Goal: Browse casually: Explore the website without a specific task or goal

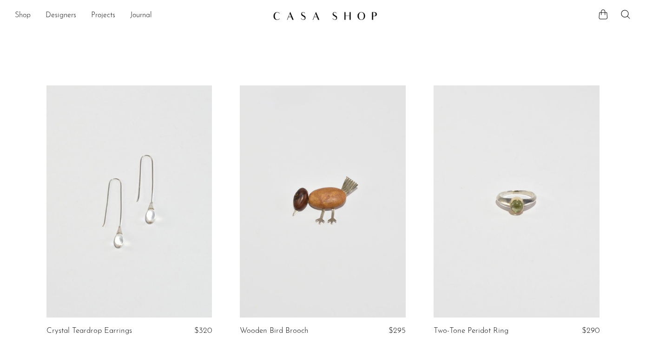
click at [18, 14] on link "Shop" at bounding box center [23, 16] width 16 height 12
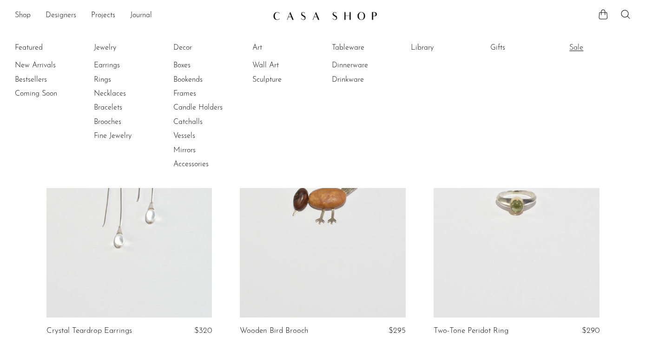
click at [575, 45] on link "Sale" at bounding box center [604, 48] width 70 height 10
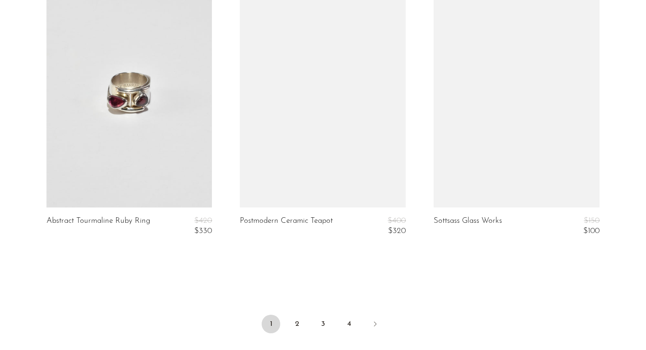
scroll to position [3357, 0]
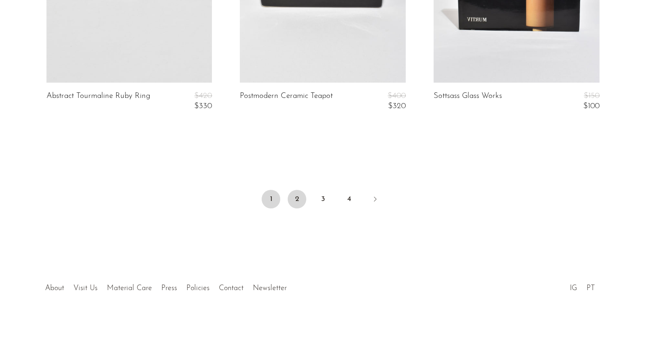
click at [299, 196] on link "2" at bounding box center [297, 199] width 19 height 19
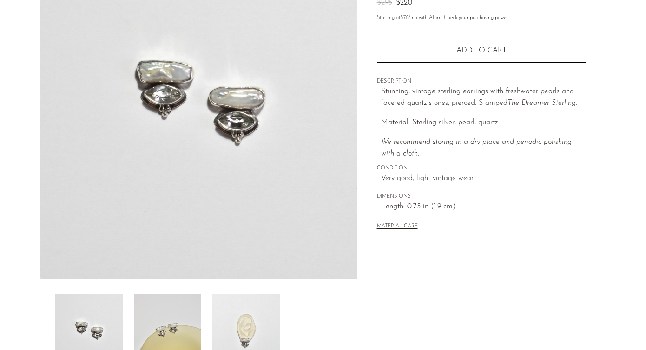
scroll to position [255, 0]
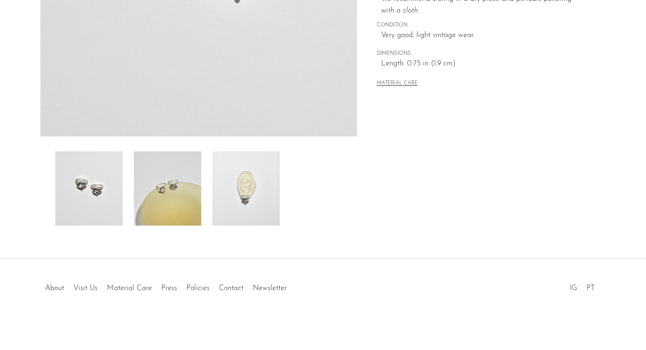
click at [162, 173] on img at bounding box center [167, 189] width 67 height 74
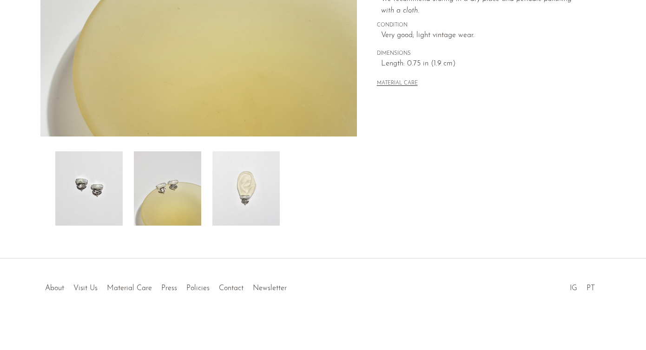
click at [244, 193] on img at bounding box center [245, 189] width 67 height 74
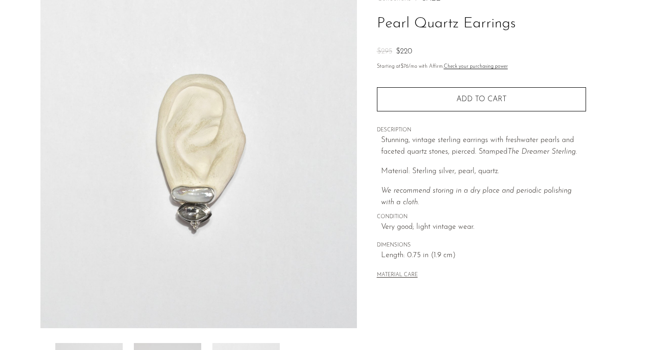
scroll to position [0, 0]
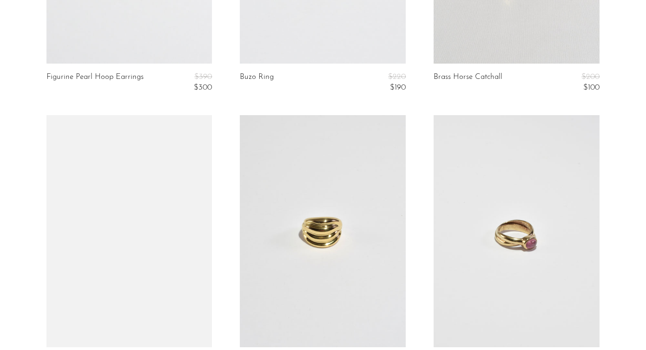
scroll to position [3223, 0]
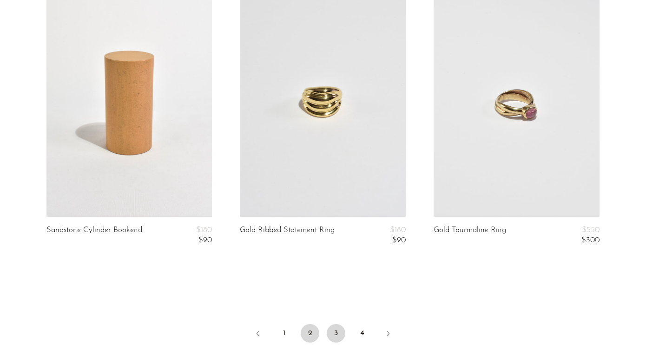
click at [337, 333] on link "3" at bounding box center [336, 333] width 19 height 19
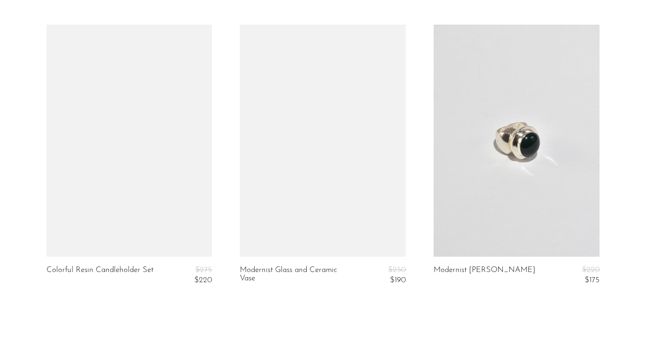
scroll to position [3357, 0]
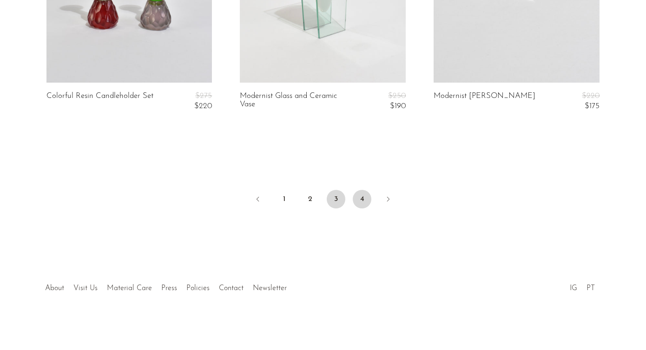
click at [357, 198] on link "4" at bounding box center [362, 199] width 19 height 19
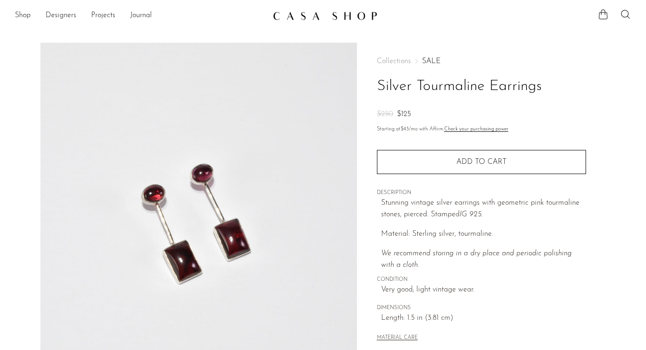
scroll to position [255, 0]
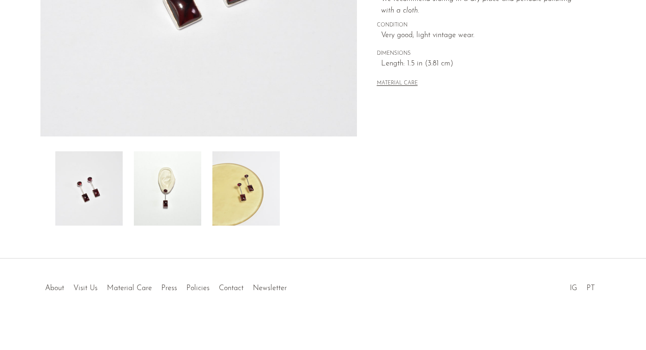
click at [162, 187] on img at bounding box center [167, 189] width 67 height 74
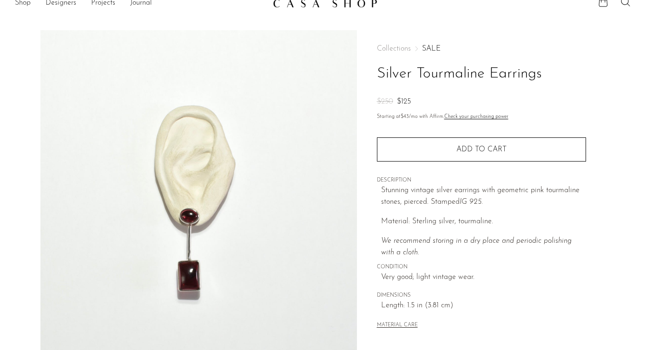
scroll to position [220, 0]
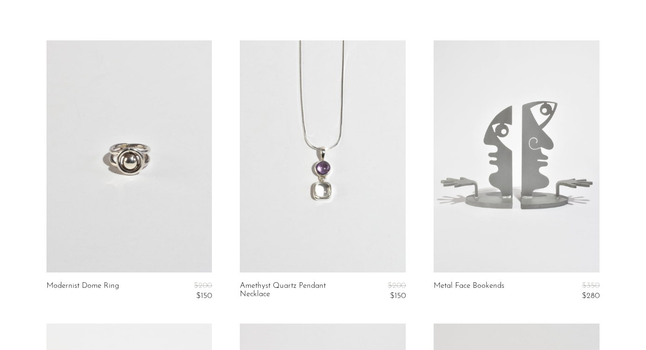
scroll to position [50, 0]
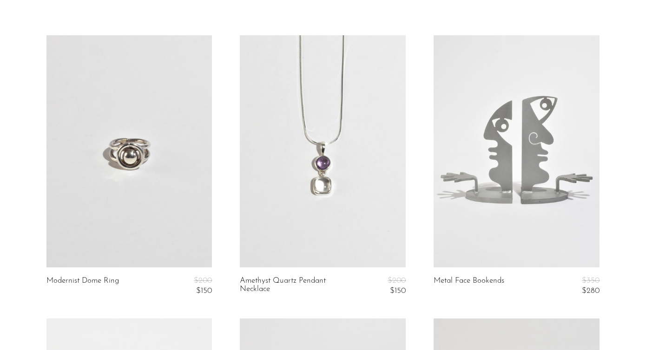
click at [434, 156] on link at bounding box center [517, 151] width 166 height 232
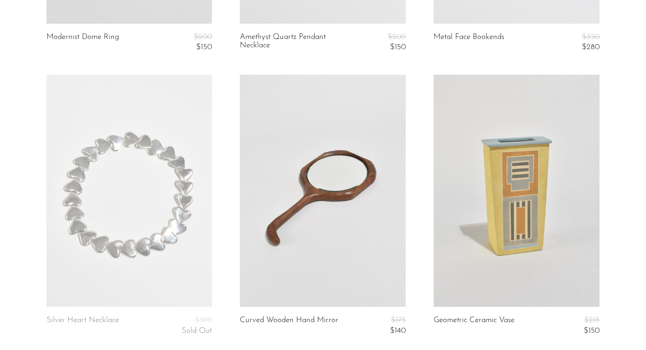
scroll to position [0, 0]
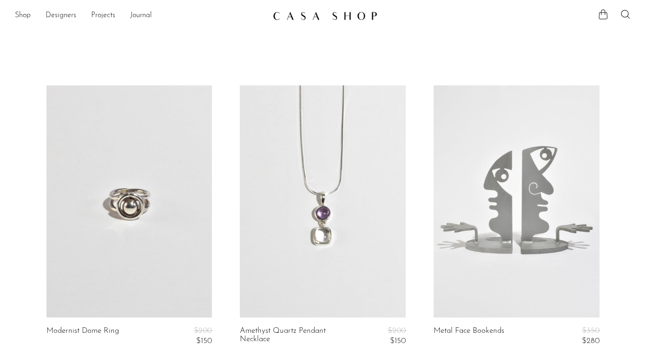
click at [26, 8] on li "Shop Featured New Arrivals Bestsellers Coming Soon Jewelry Jewelry All Earrings…" at bounding box center [23, 16] width 16 height 16
click at [26, 11] on link "Shop" at bounding box center [23, 16] width 16 height 12
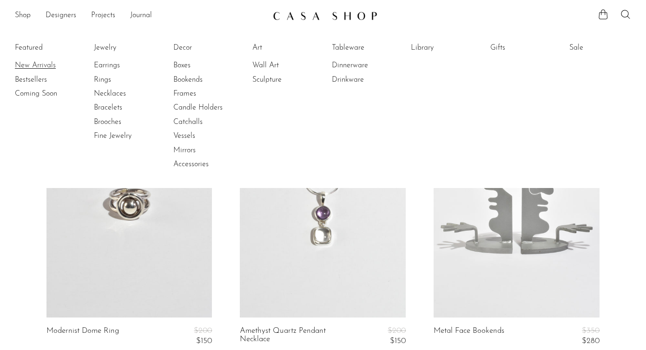
click at [43, 68] on link "New Arrivals" at bounding box center [50, 65] width 70 height 10
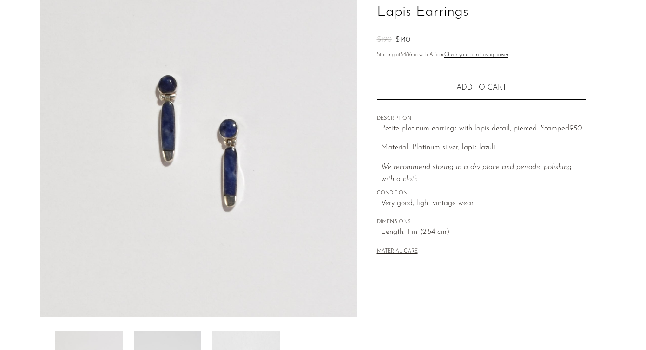
scroll to position [167, 0]
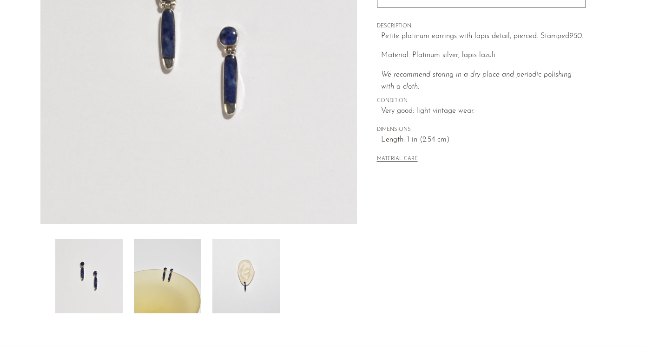
click at [241, 272] on img at bounding box center [245, 276] width 67 height 74
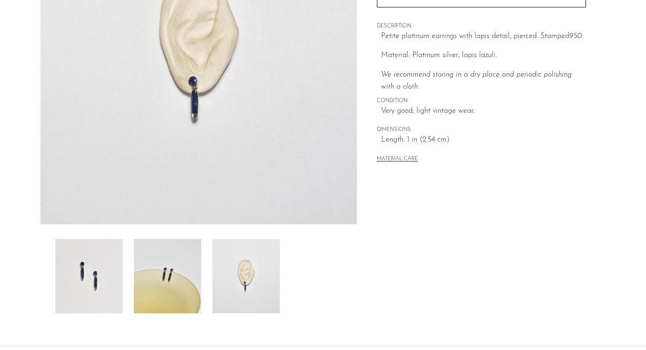
scroll to position [103, 0]
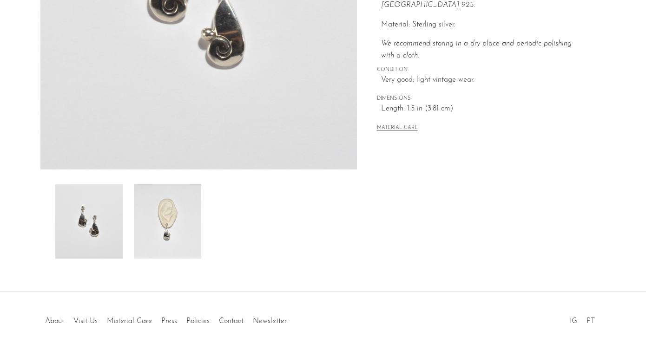
click at [172, 215] on img at bounding box center [167, 222] width 67 height 74
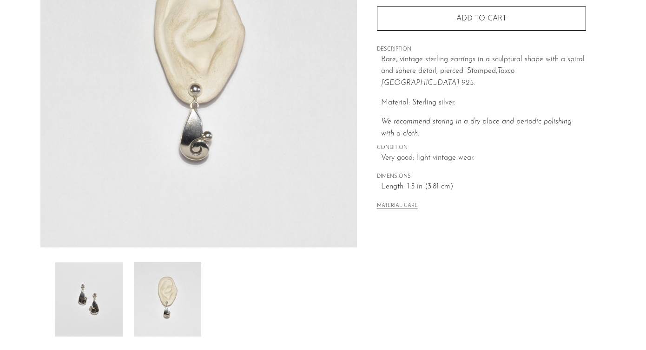
scroll to position [51, 0]
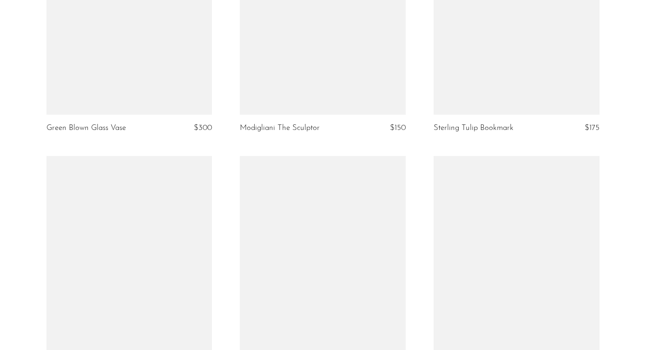
scroll to position [3158, 0]
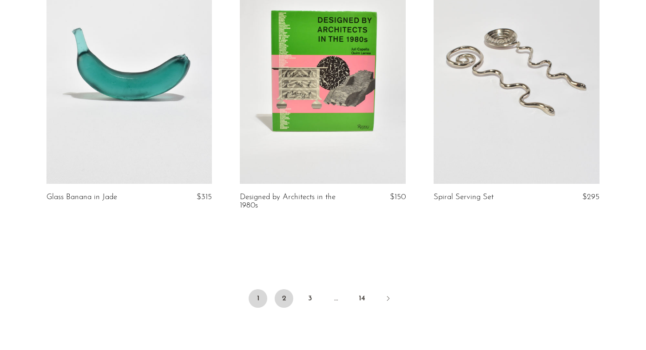
click at [288, 298] on link "2" at bounding box center [284, 299] width 19 height 19
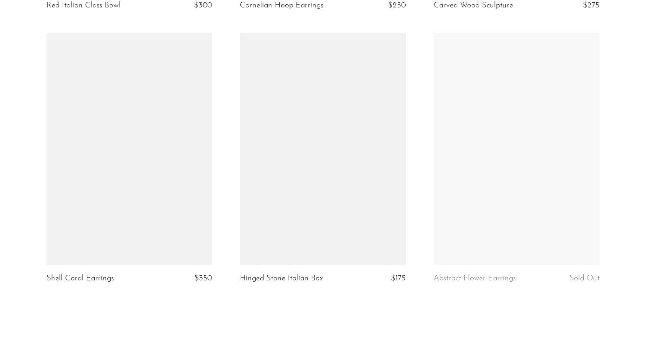
scroll to position [3240, 0]
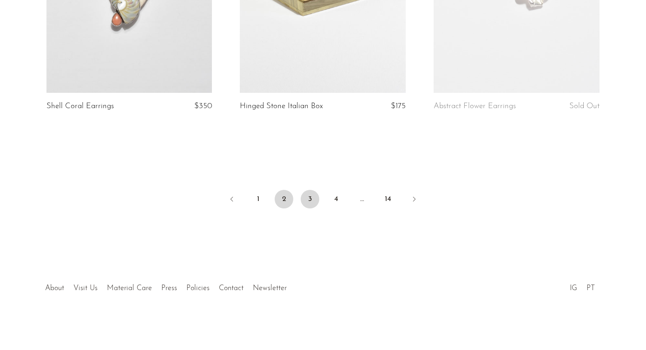
click at [309, 198] on link "3" at bounding box center [310, 199] width 19 height 19
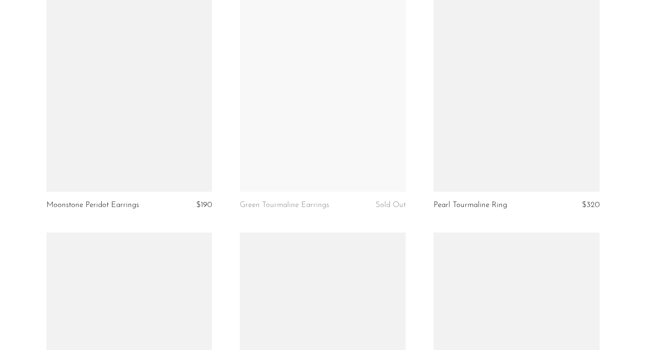
scroll to position [3159, 0]
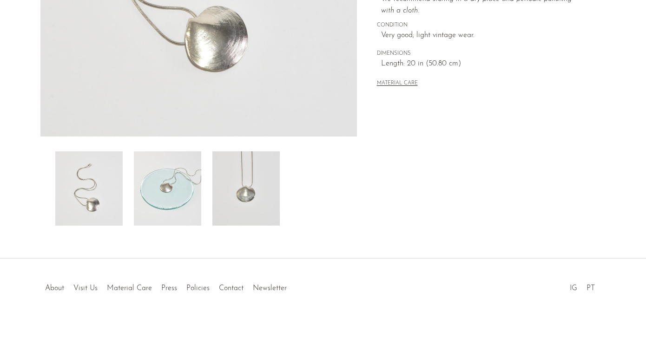
click at [246, 203] on img at bounding box center [245, 189] width 67 height 74
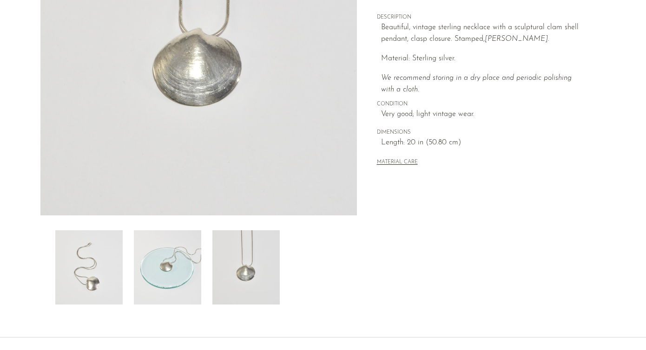
scroll to position [30, 0]
